Goal: Navigation & Orientation: Find specific page/section

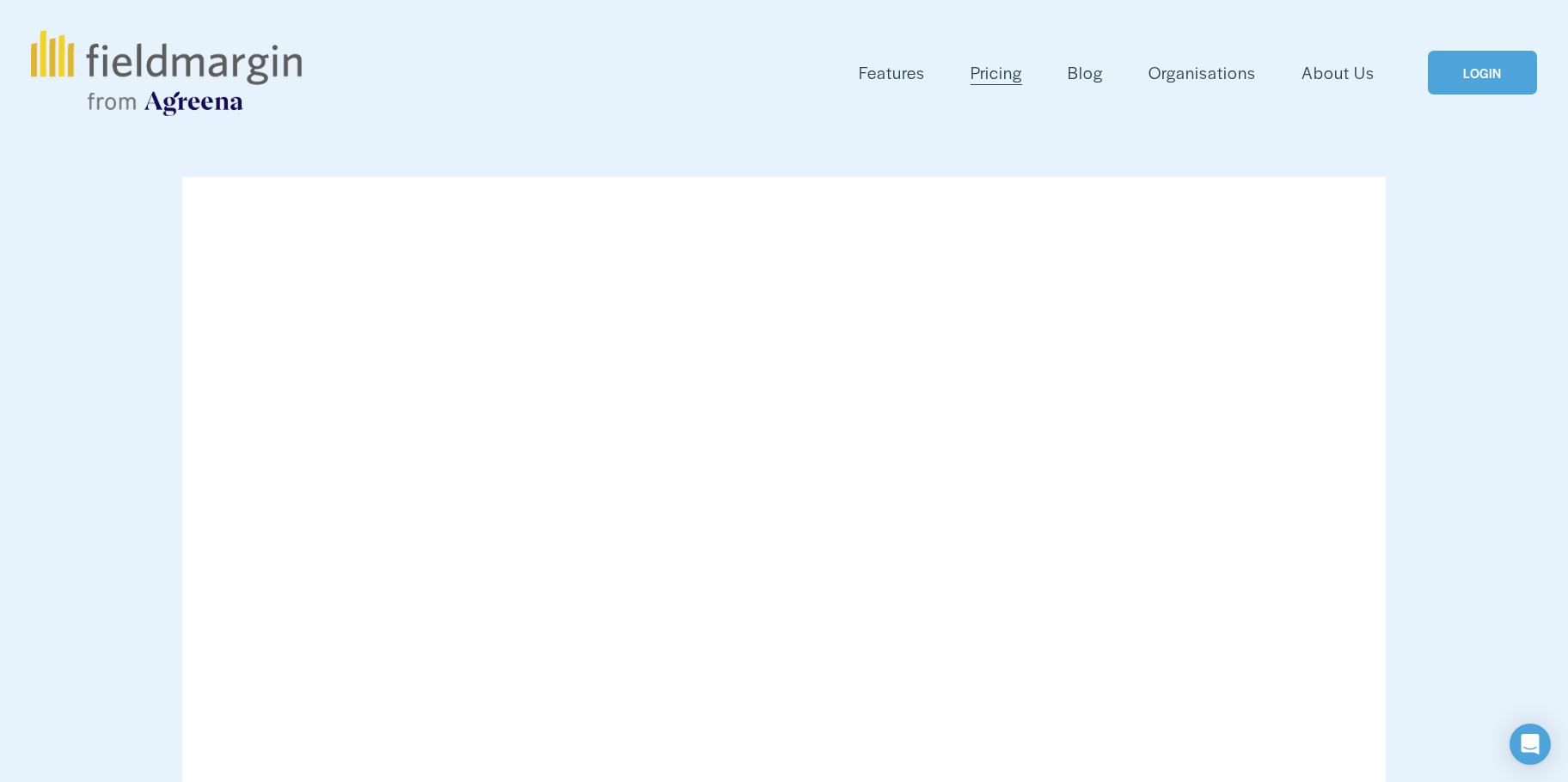
click at [1474, 78] on link "LOGIN" at bounding box center [1482, 73] width 108 height 44
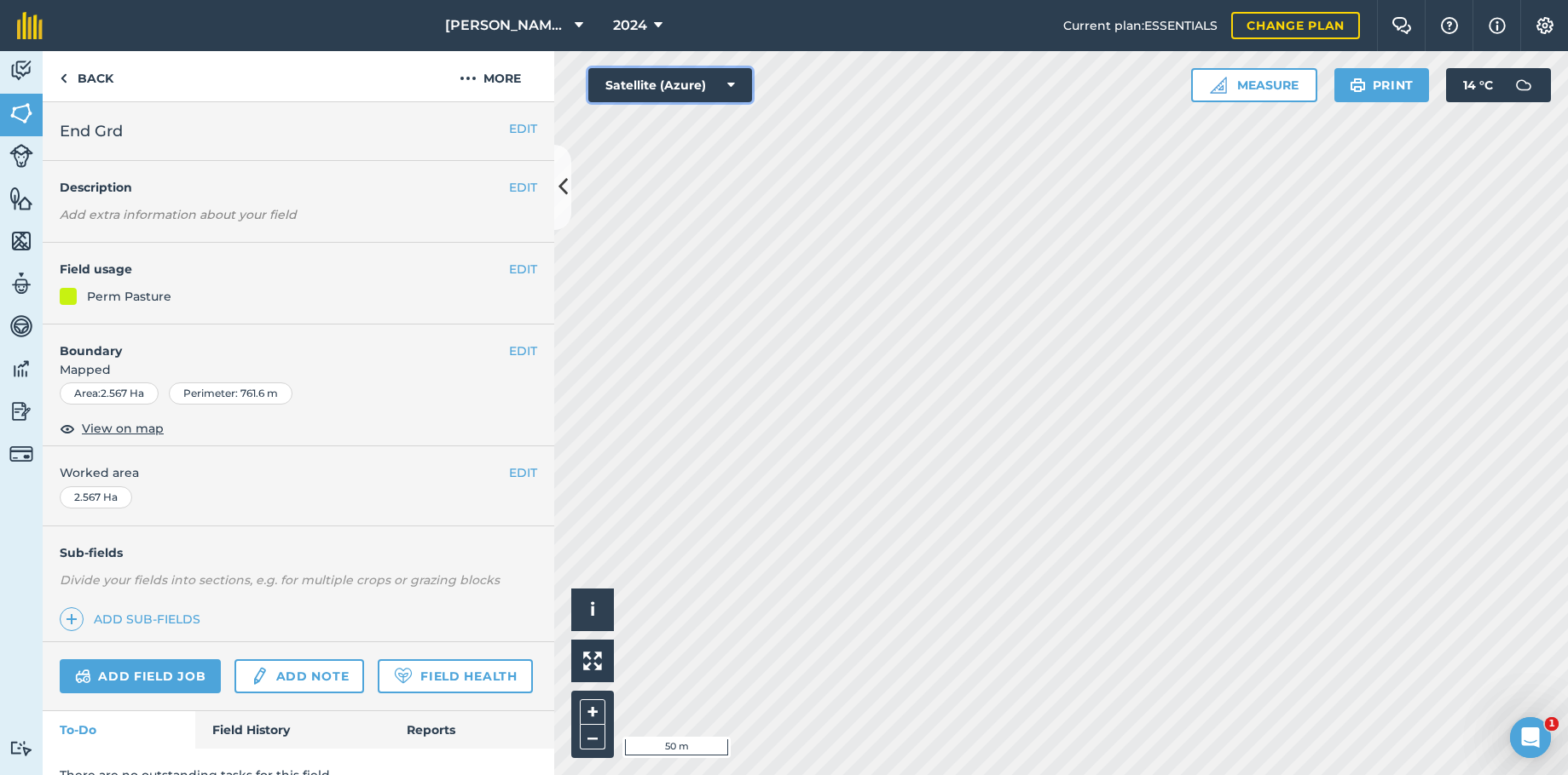
click at [728, 87] on icon at bounding box center [731, 86] width 8 height 17
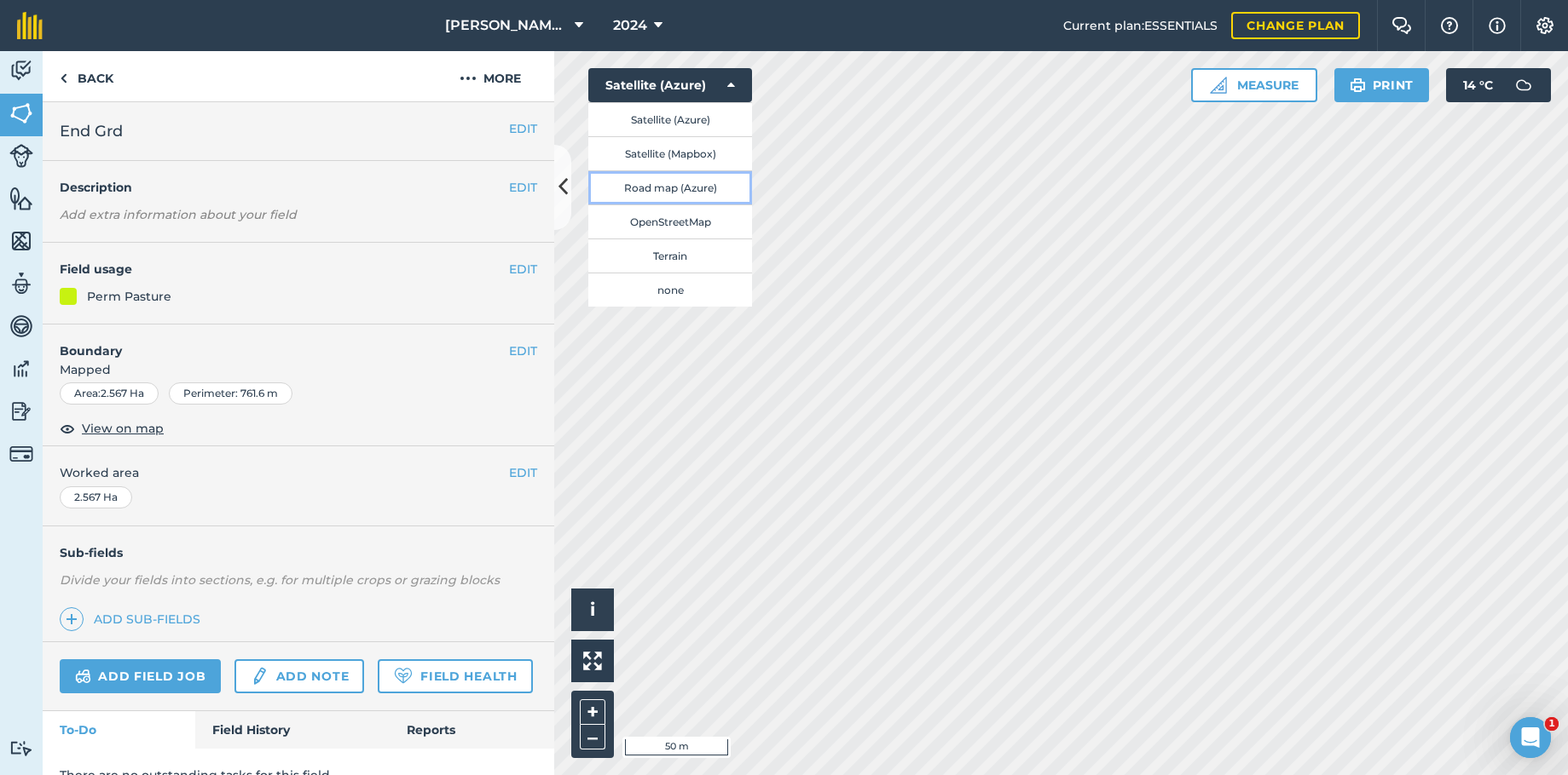
click at [676, 195] on button "Road map (Azure)" at bounding box center [670, 187] width 164 height 34
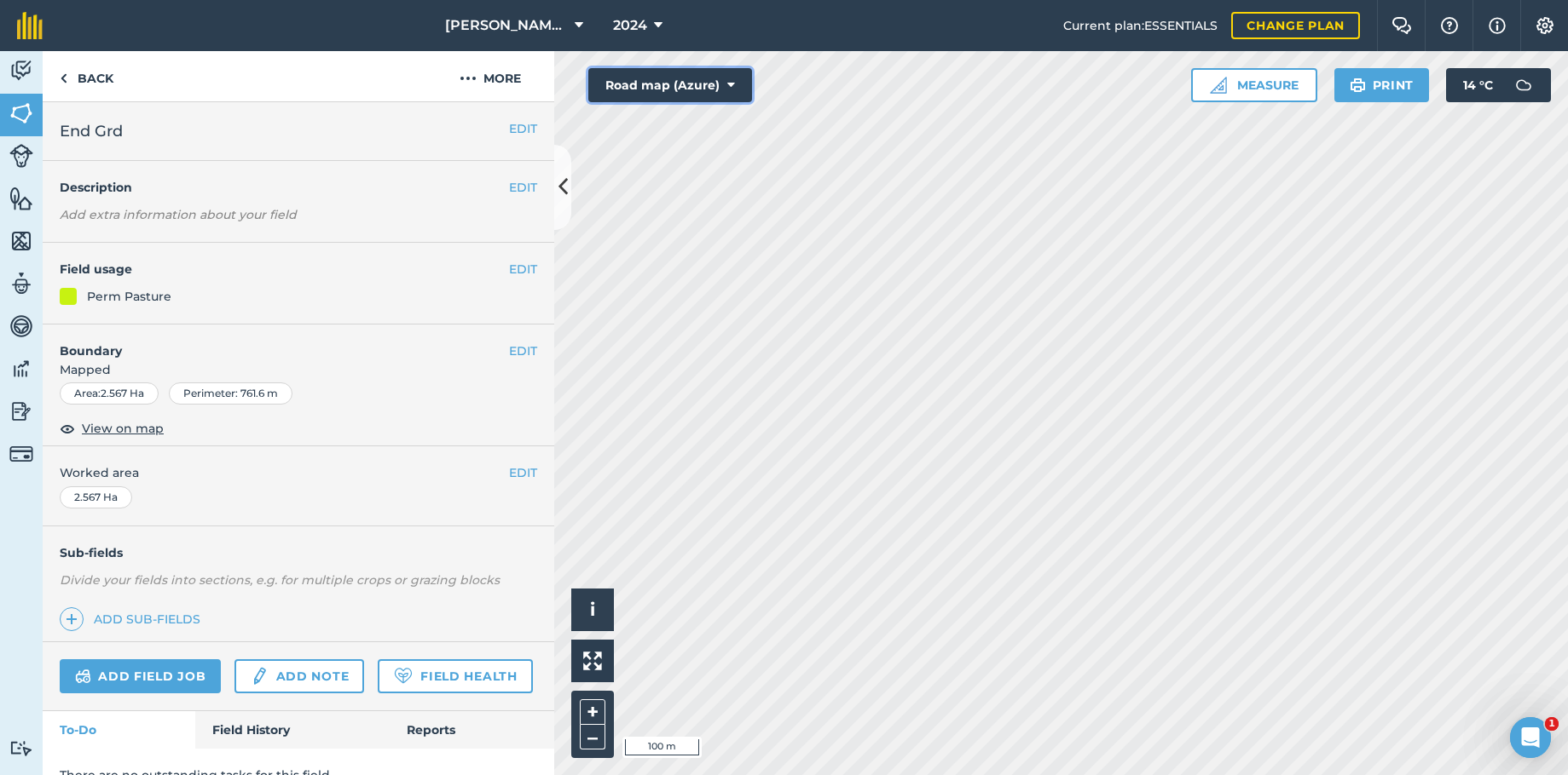
click at [735, 85] on button "Road map (Azure)" at bounding box center [670, 86] width 164 height 34
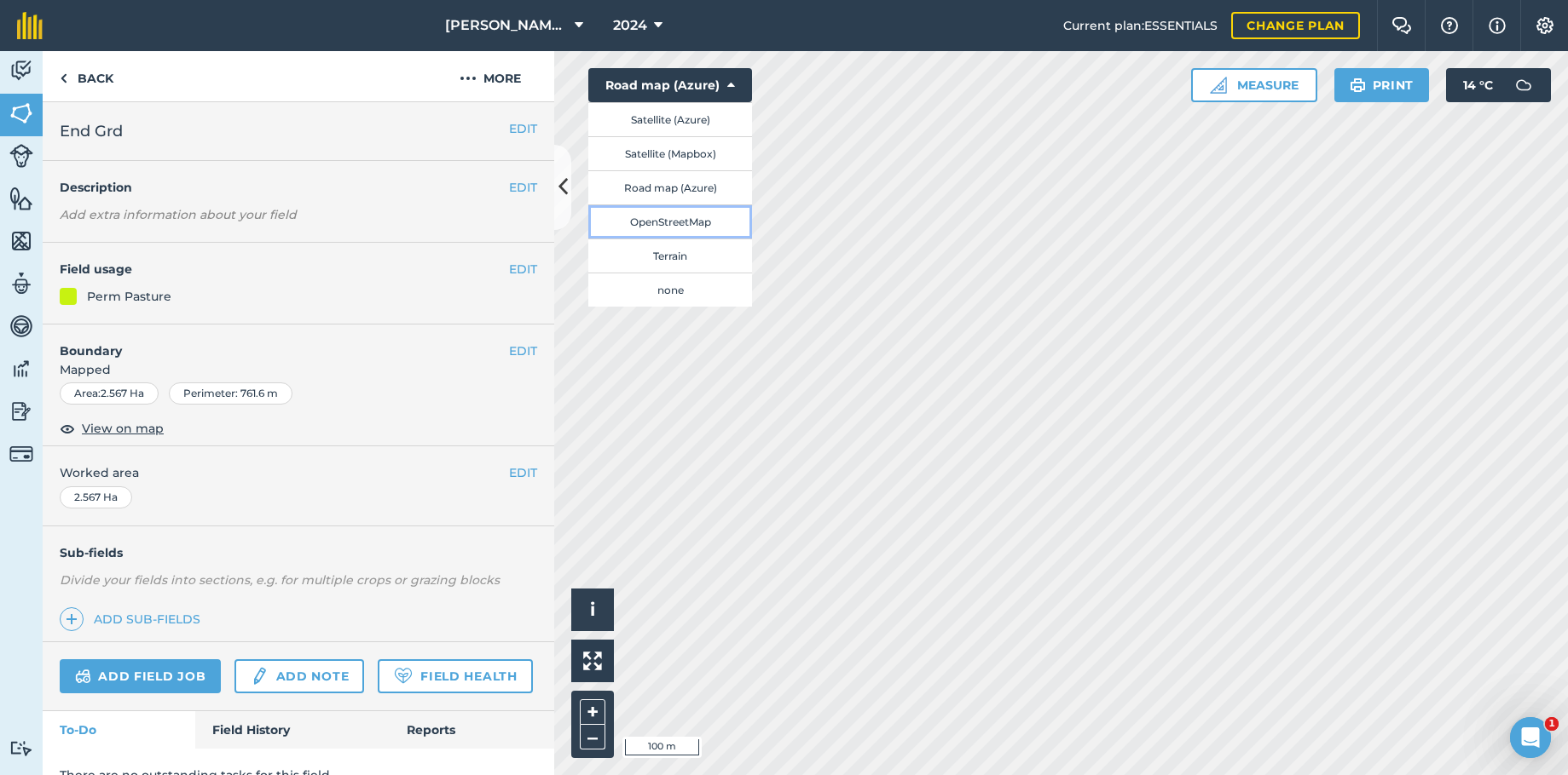
click at [686, 215] on button "OpenStreetMap" at bounding box center [670, 222] width 164 height 34
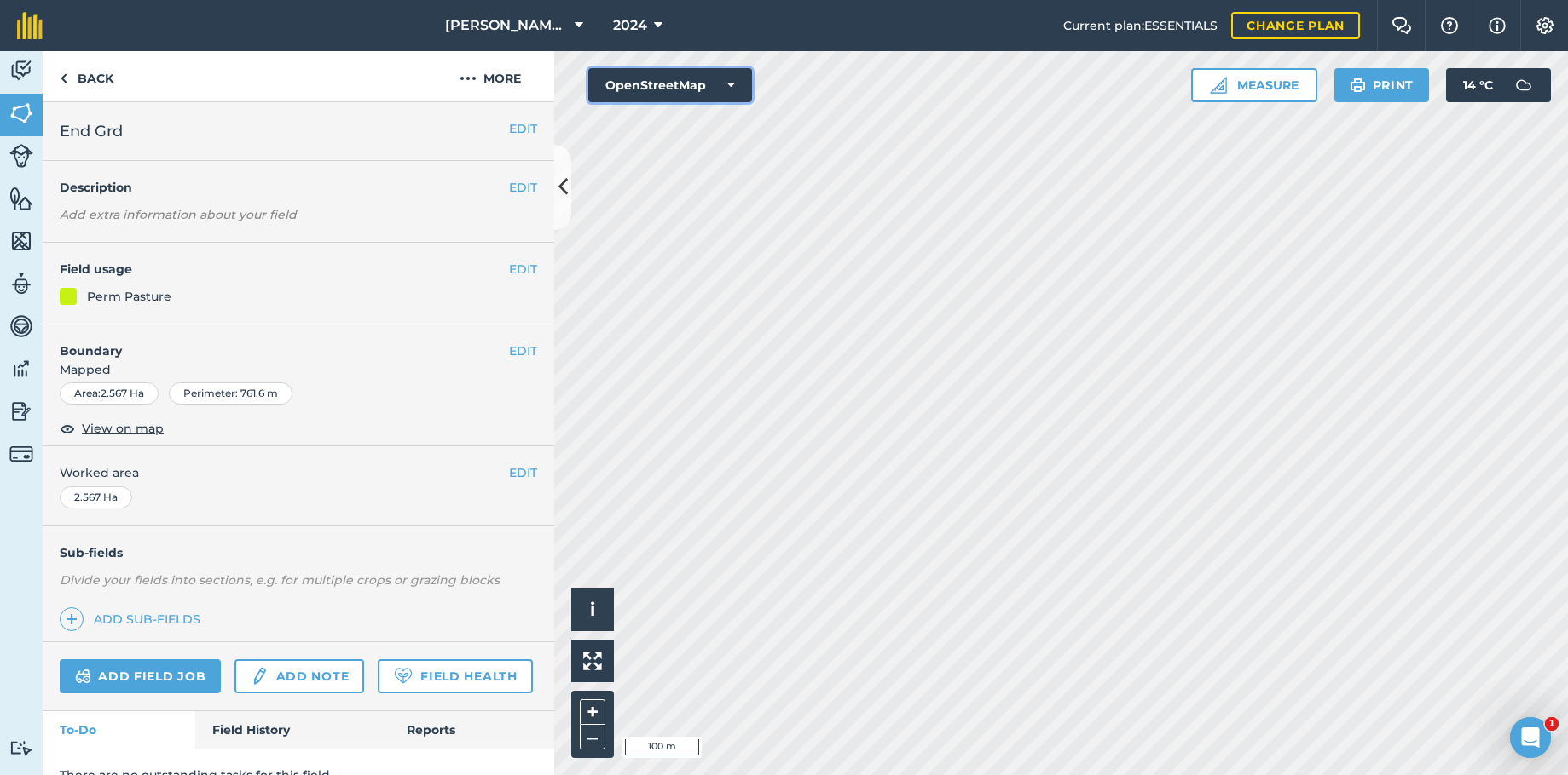
click at [735, 88] on button "OpenStreetMap" at bounding box center [670, 86] width 164 height 34
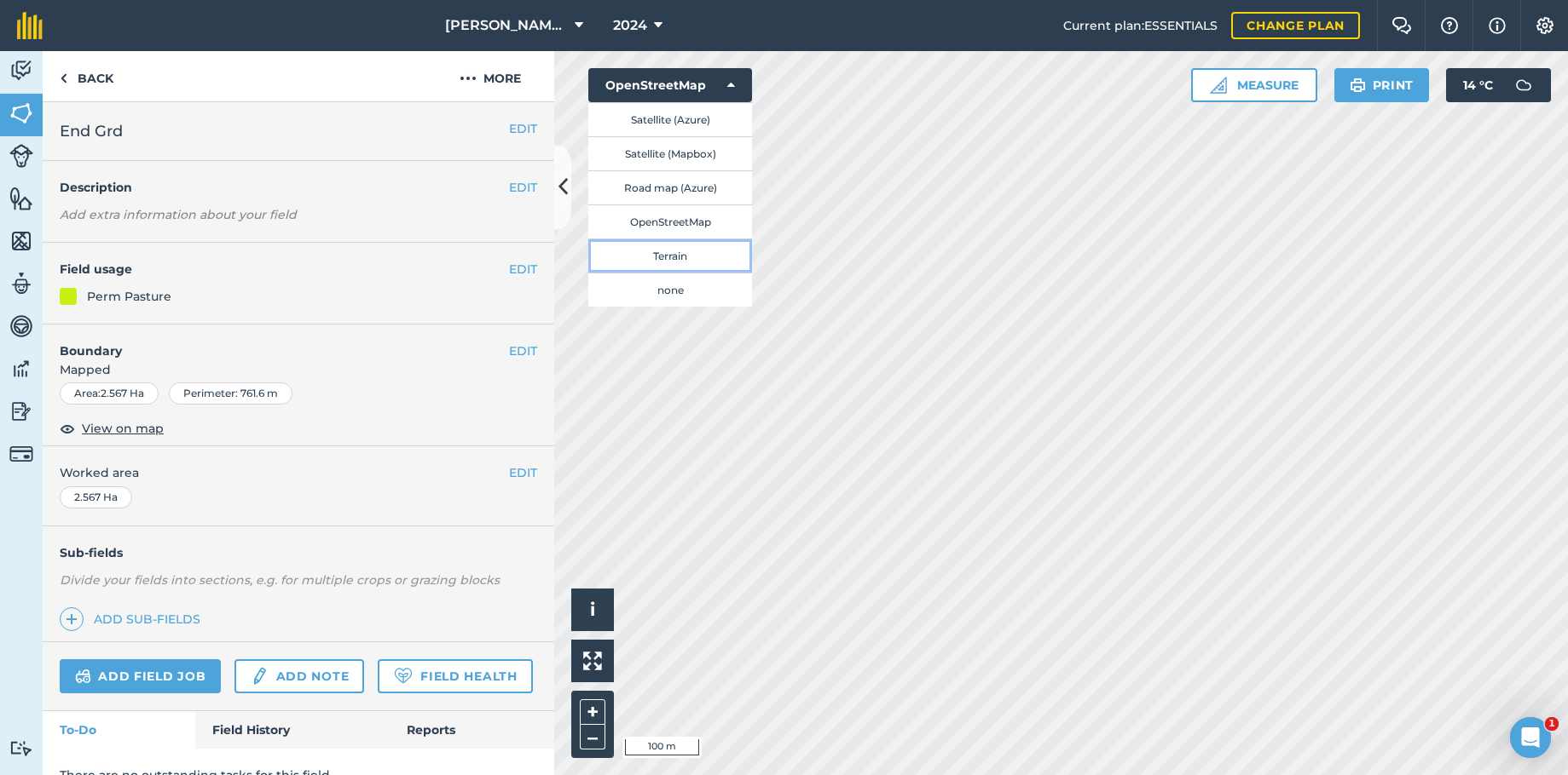
click at [679, 256] on button "Terrain" at bounding box center [670, 256] width 164 height 34
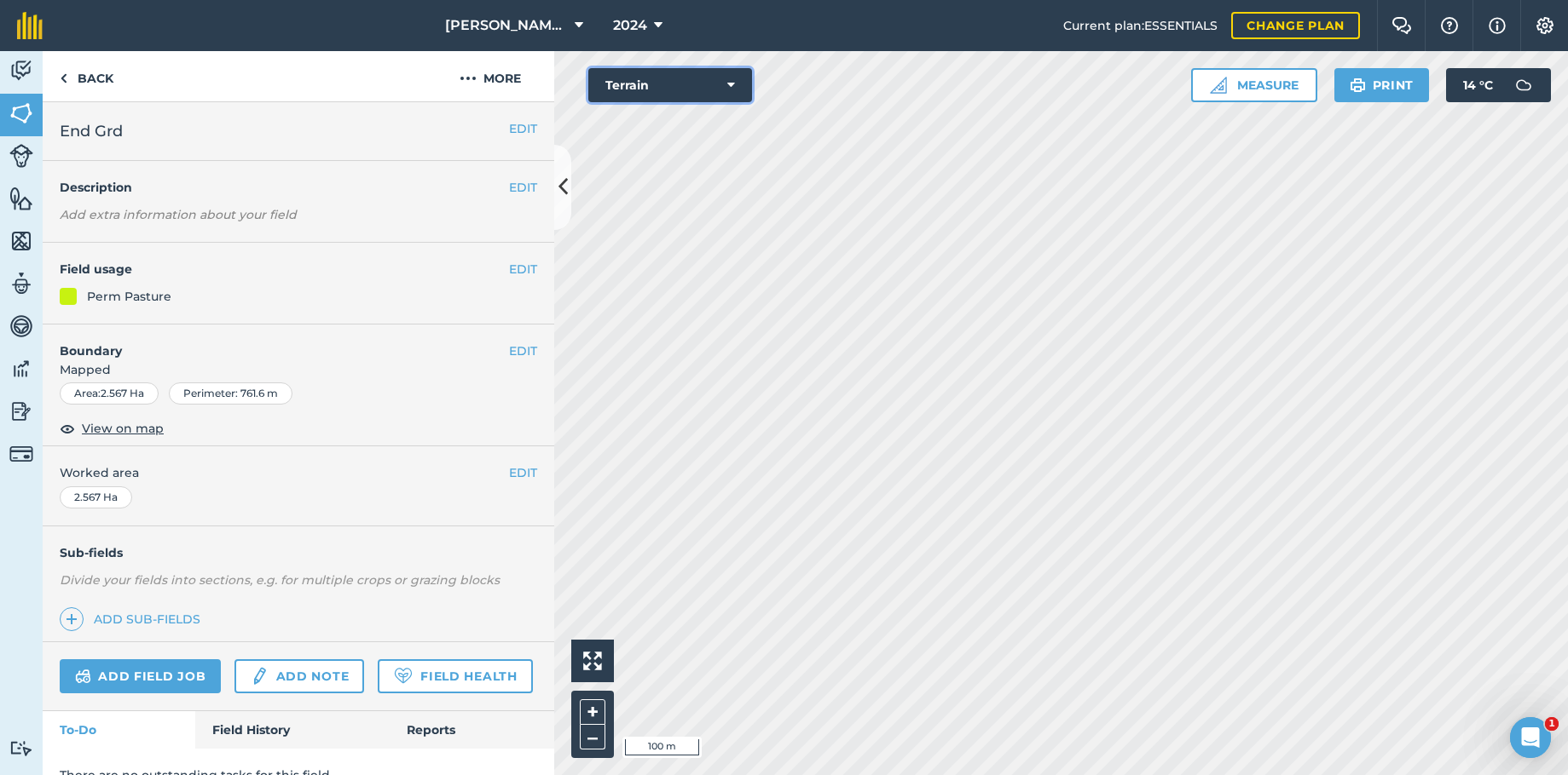
click at [731, 78] on icon at bounding box center [731, 86] width 8 height 17
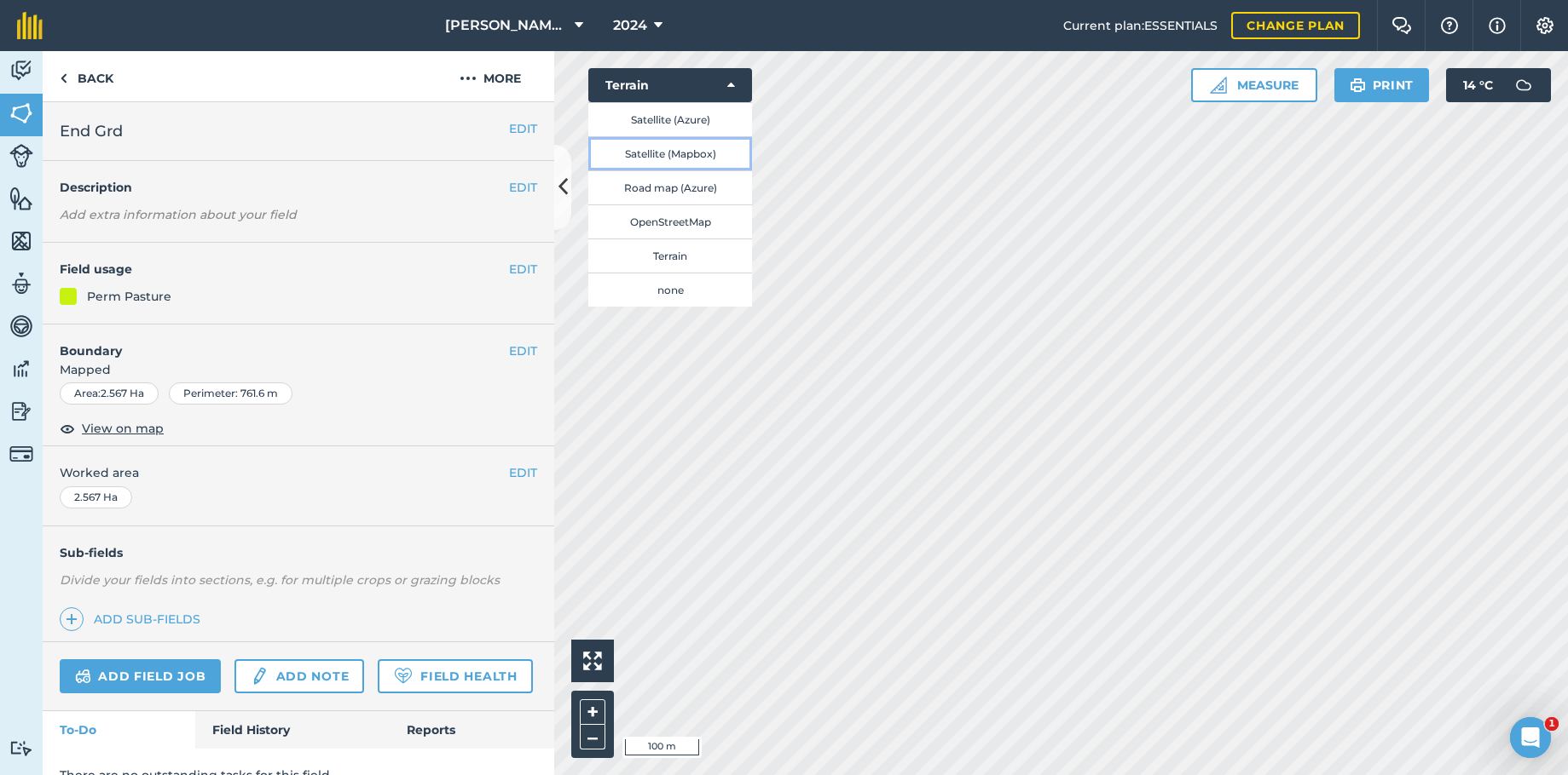
click at [678, 158] on button "Satellite (Mapbox)" at bounding box center [670, 153] width 164 height 34
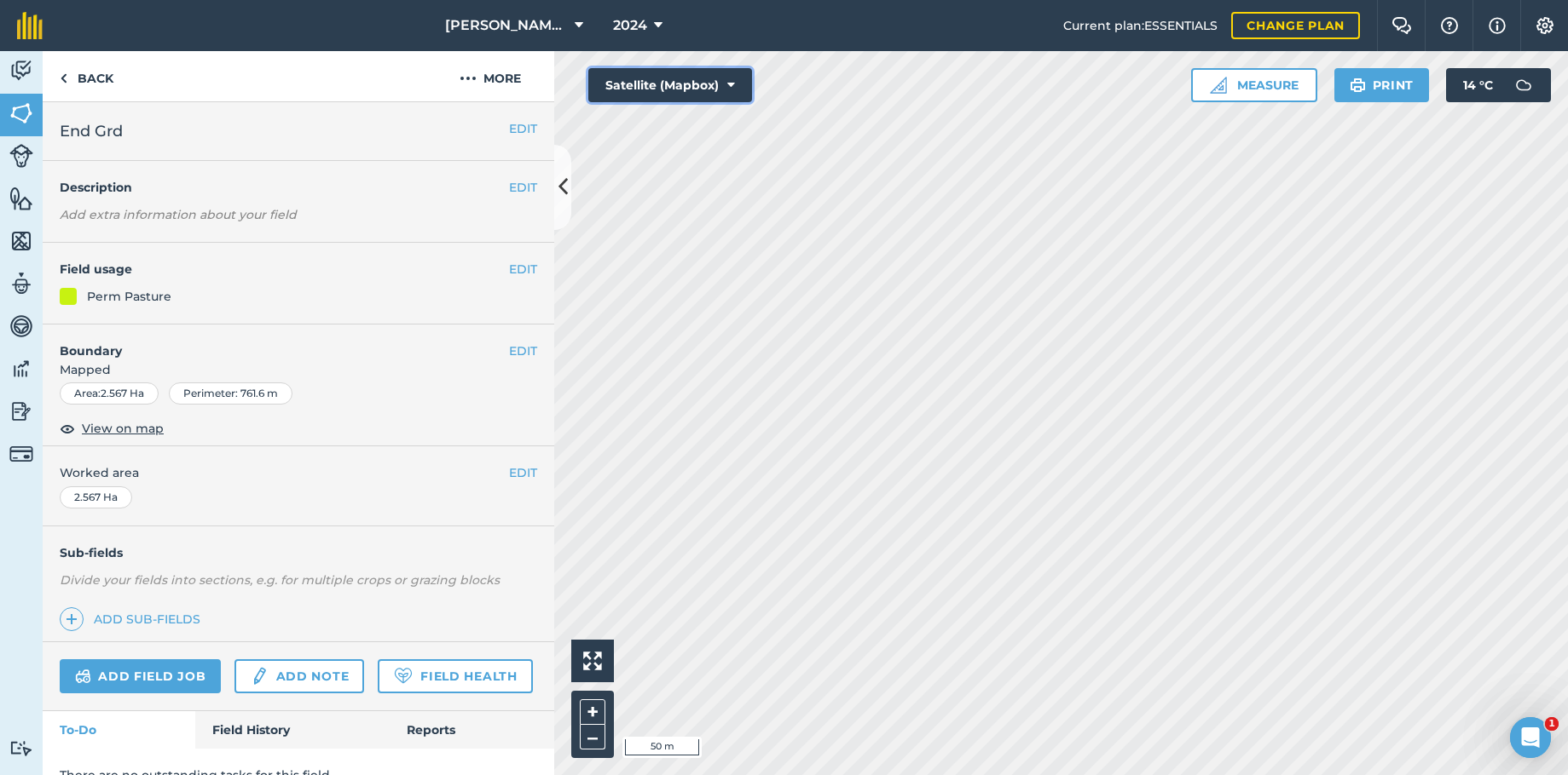
click at [735, 76] on button "Satellite (Mapbox)" at bounding box center [670, 86] width 164 height 34
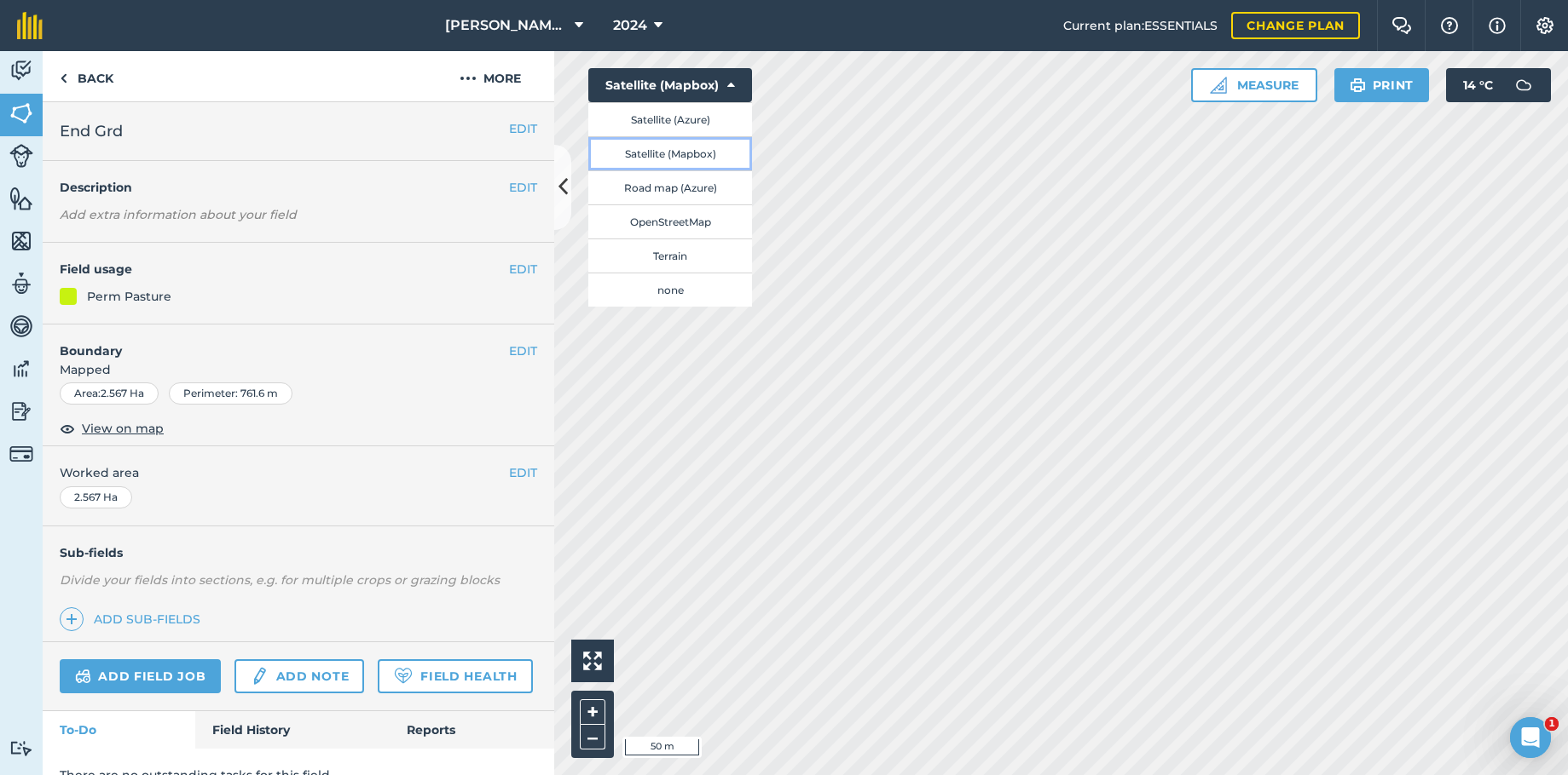
click at [694, 151] on button "Satellite (Mapbox)" at bounding box center [670, 153] width 164 height 34
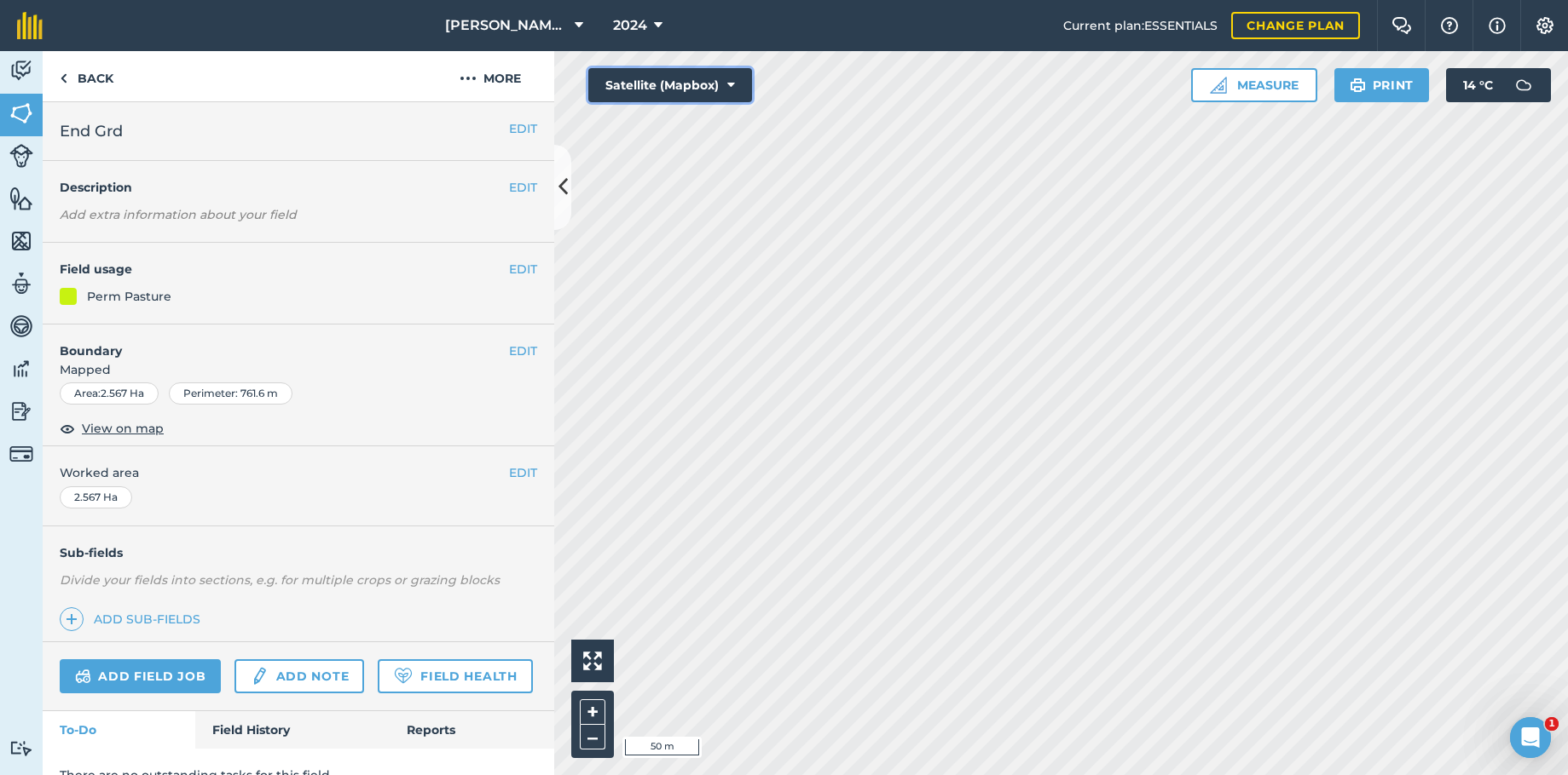
click at [733, 78] on icon at bounding box center [731, 86] width 8 height 17
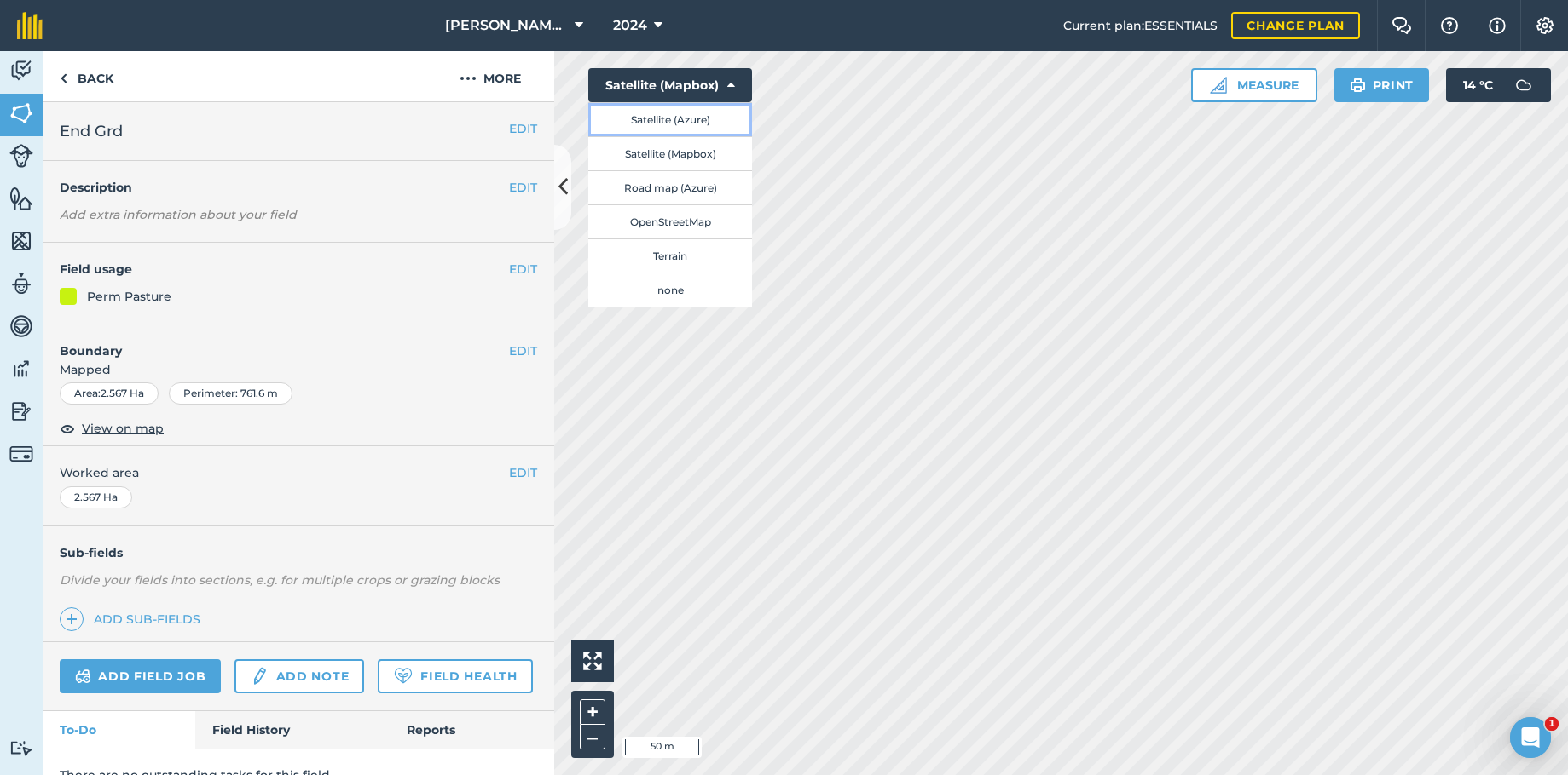
click at [705, 119] on button "Satellite (Azure)" at bounding box center [670, 120] width 164 height 34
